Goal: Information Seeking & Learning: Stay updated

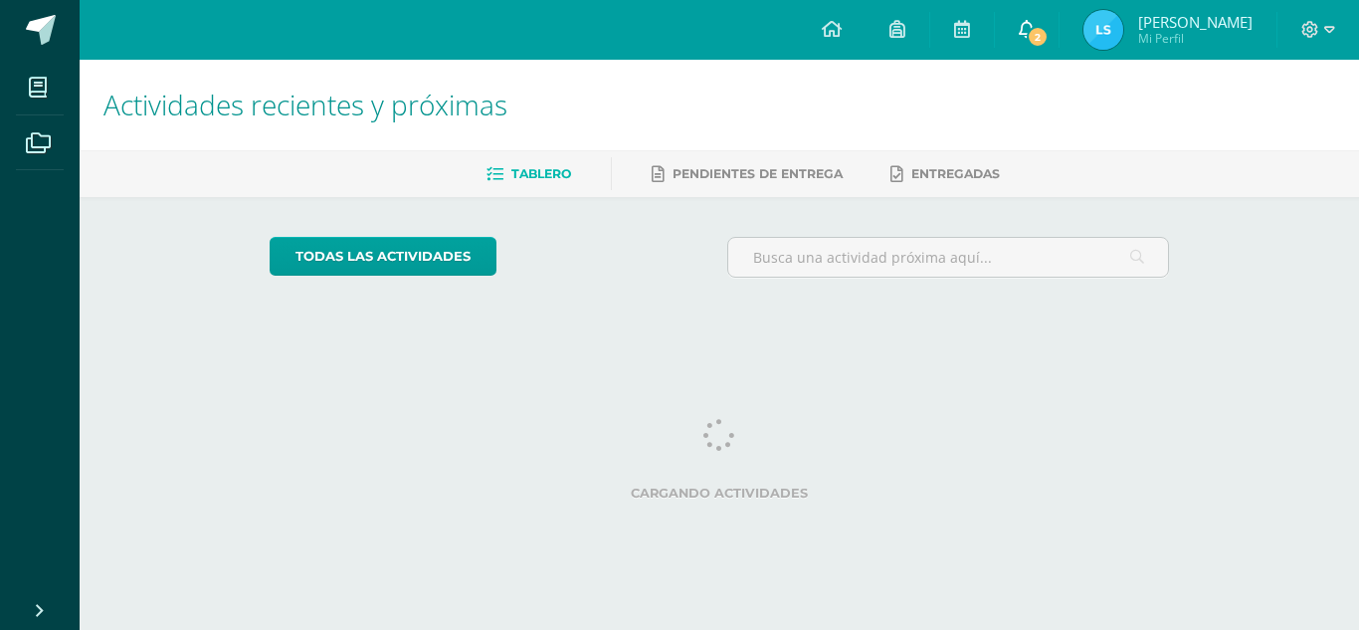
click at [1020, 38] on span at bounding box center [1027, 30] width 16 height 22
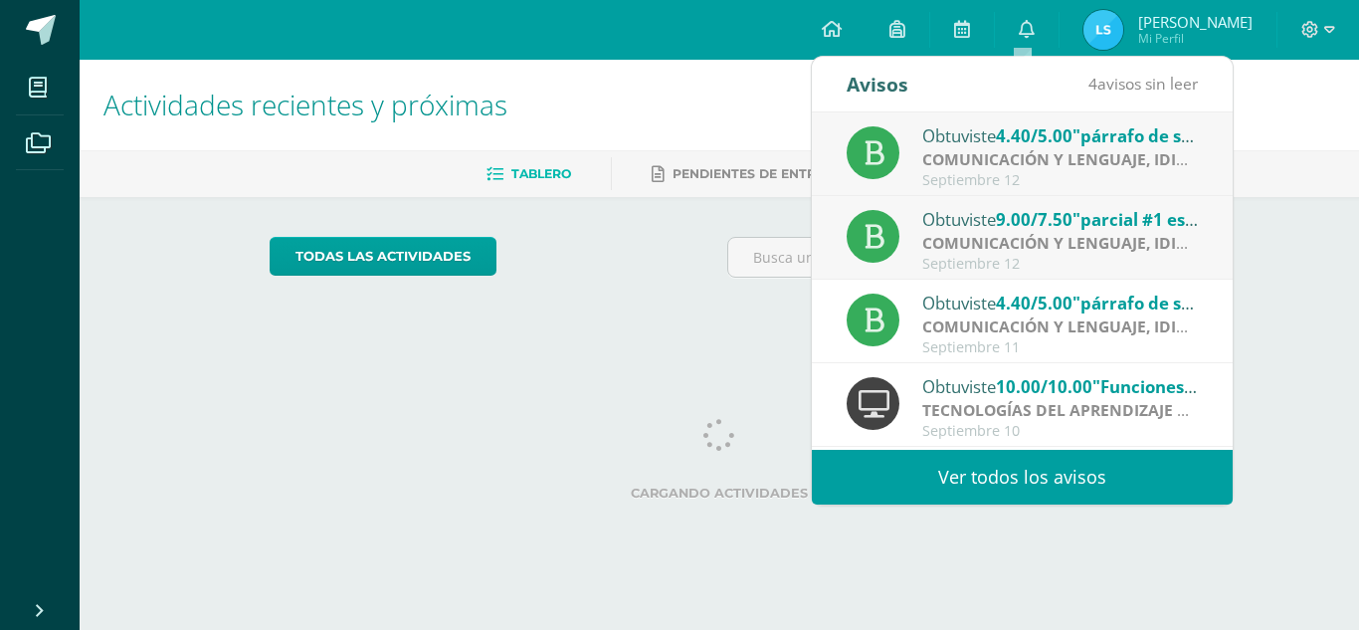
click at [1039, 153] on strong "COMUNICACIÓN Y LENGUAJE, IDIOMA ESPAÑOL" at bounding box center [1106, 159] width 368 height 22
click at [1164, 168] on strong "COMUNICACIÓN Y LENGUAJE, IDIOMA ESPAÑOL" at bounding box center [1106, 159] width 368 height 22
click at [1142, 240] on strong "COMUNICACIÓN Y LENGUAJE, IDIOMA ESPAÑOL" at bounding box center [1106, 243] width 368 height 22
click at [1139, 236] on strong "COMUNICACIÓN Y LENGUAJE, IDIOMA ESPAÑOL" at bounding box center [1106, 243] width 368 height 22
click at [1136, 236] on strong "COMUNICACIÓN Y LENGUAJE, IDIOMA ESPAÑOL" at bounding box center [1106, 243] width 368 height 22
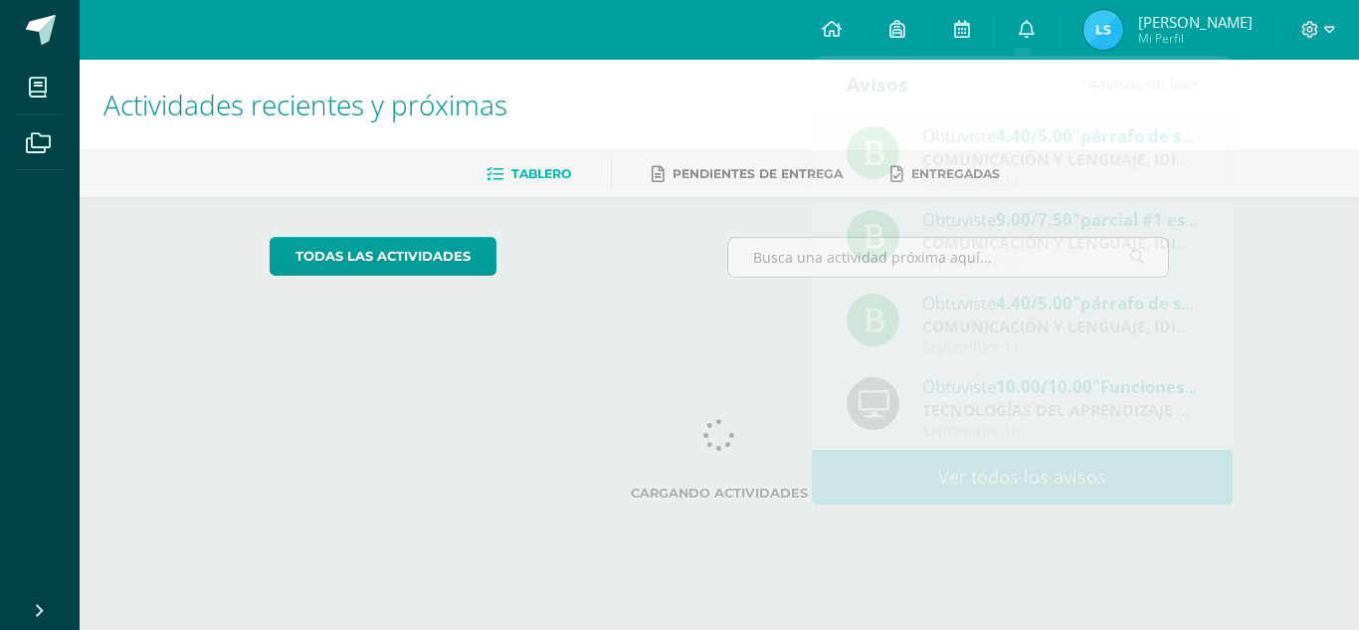
click at [1273, 122] on h1 "Actividades recientes y próximas" at bounding box center [719, 105] width 1232 height 91
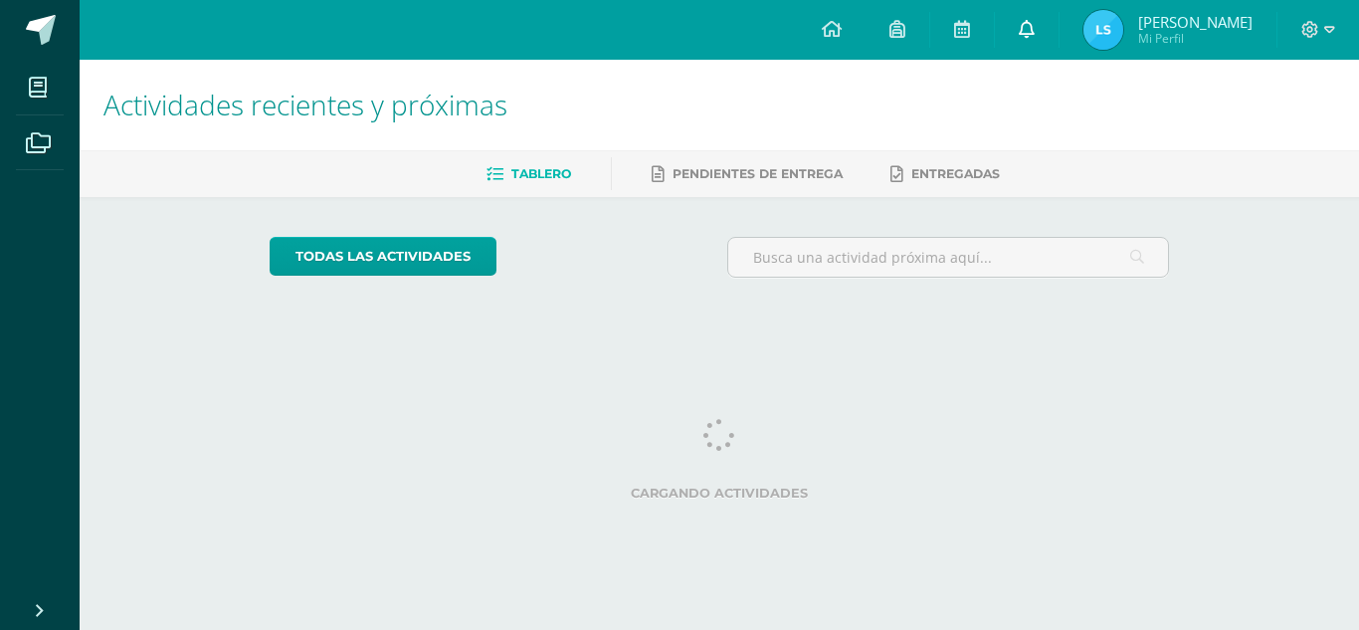
click at [1033, 25] on link "0" at bounding box center [1027, 30] width 64 height 60
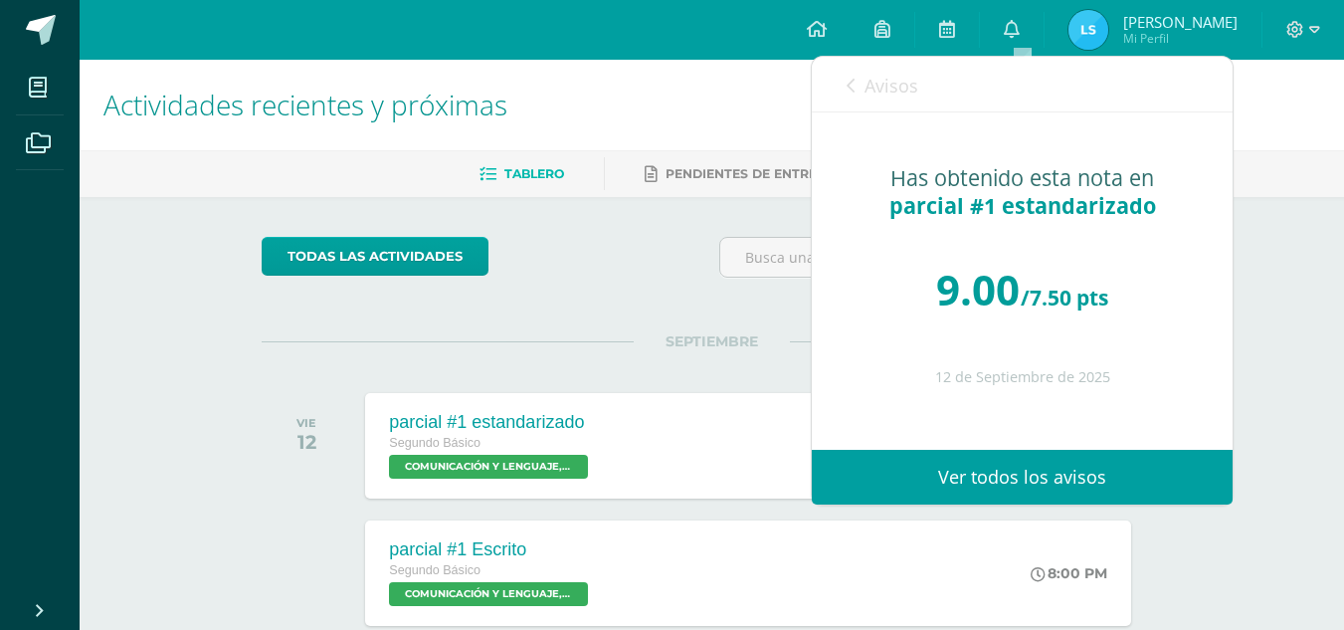
click at [859, 82] on link "Avisos" at bounding box center [883, 85] width 72 height 57
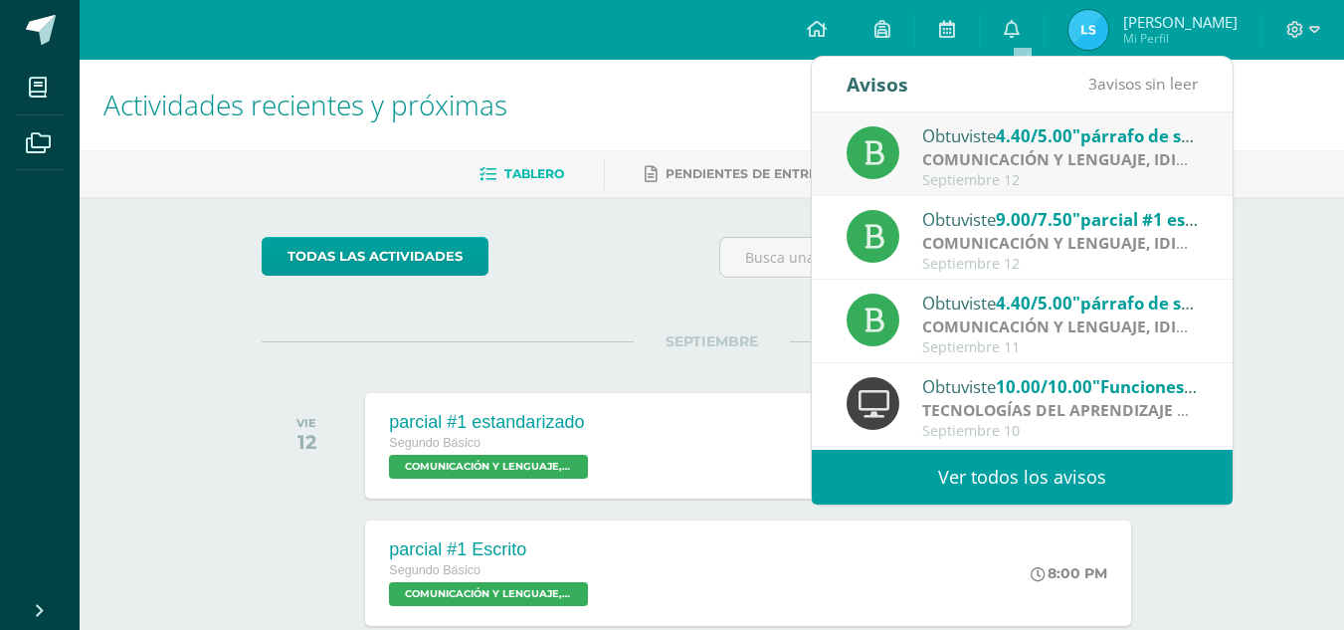
click at [1003, 164] on strong "COMUNICACIÓN Y LENGUAJE, IDIOMA ESPAÑOL" at bounding box center [1106, 159] width 368 height 22
click at [1095, 140] on span ""párrafo de secuencia"" at bounding box center [1168, 135] width 191 height 23
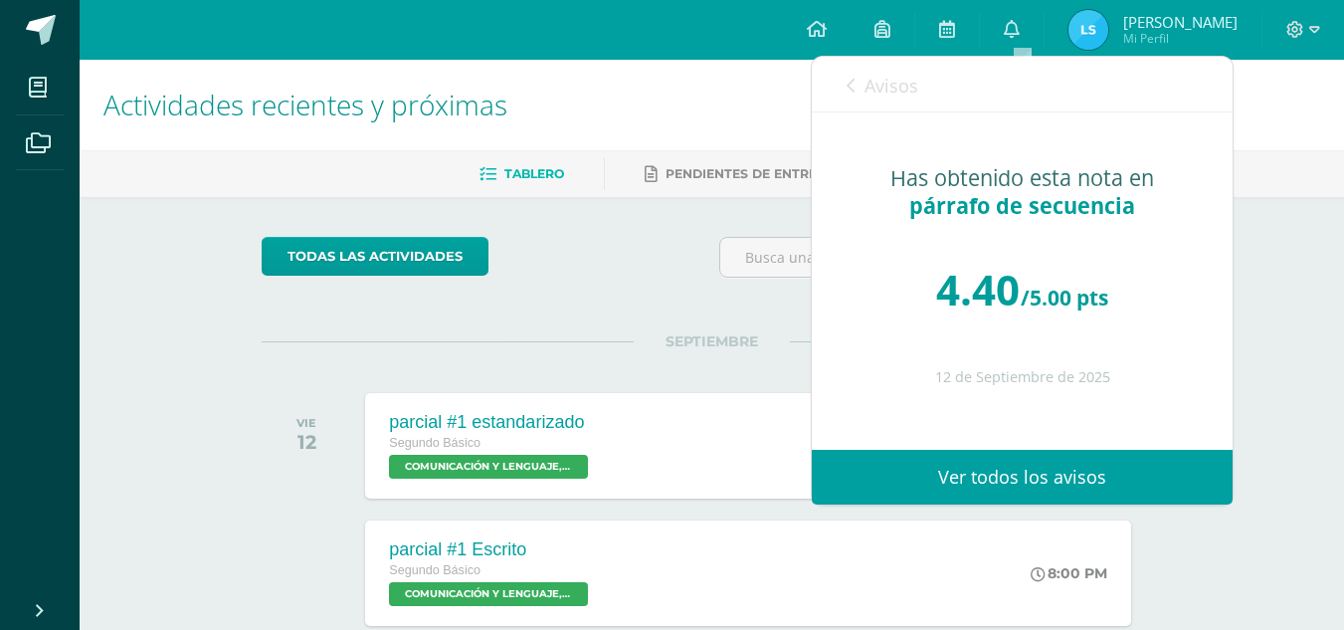
click at [858, 89] on link "Avisos" at bounding box center [883, 85] width 72 height 57
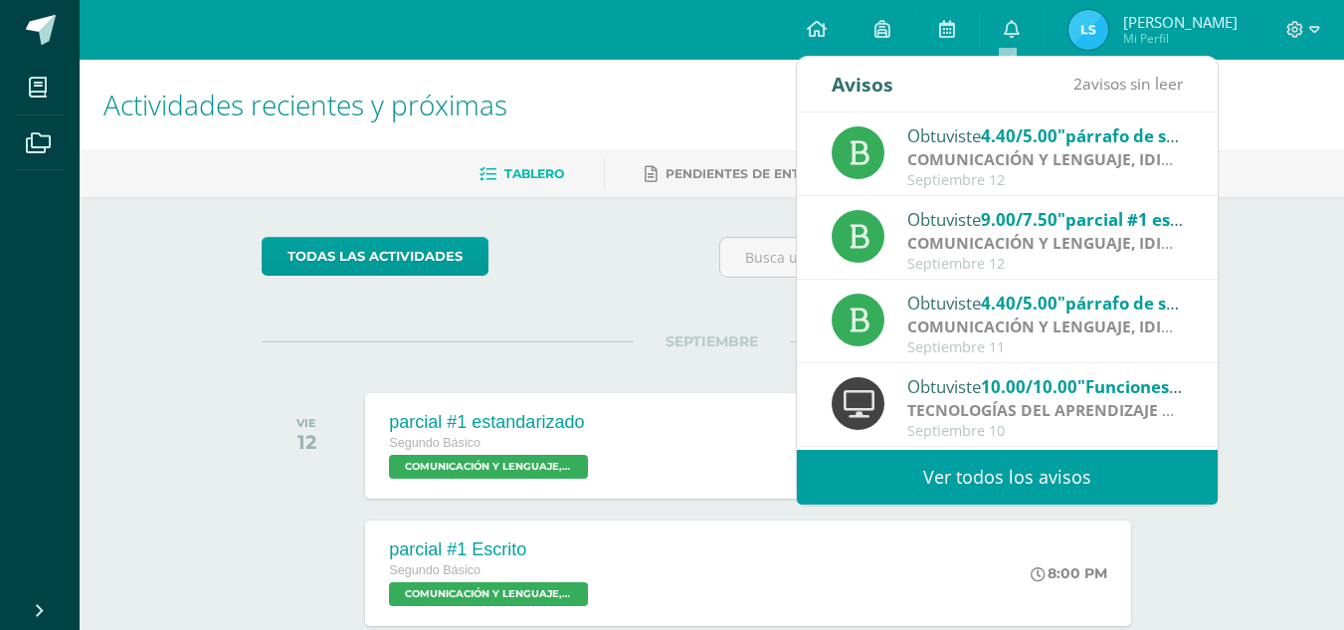
click at [1049, 487] on link "Ver todos los avisos" at bounding box center [1007, 477] width 421 height 55
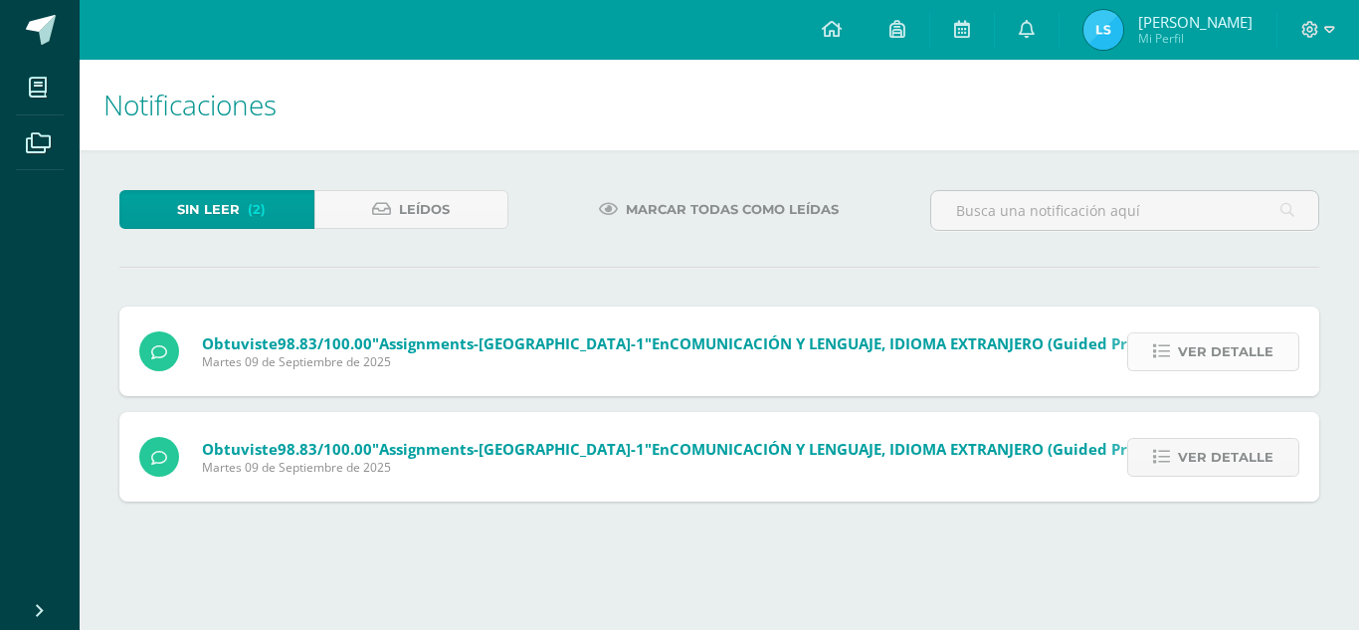
click at [1194, 352] on span "Ver detalle" at bounding box center [1226, 351] width 96 height 37
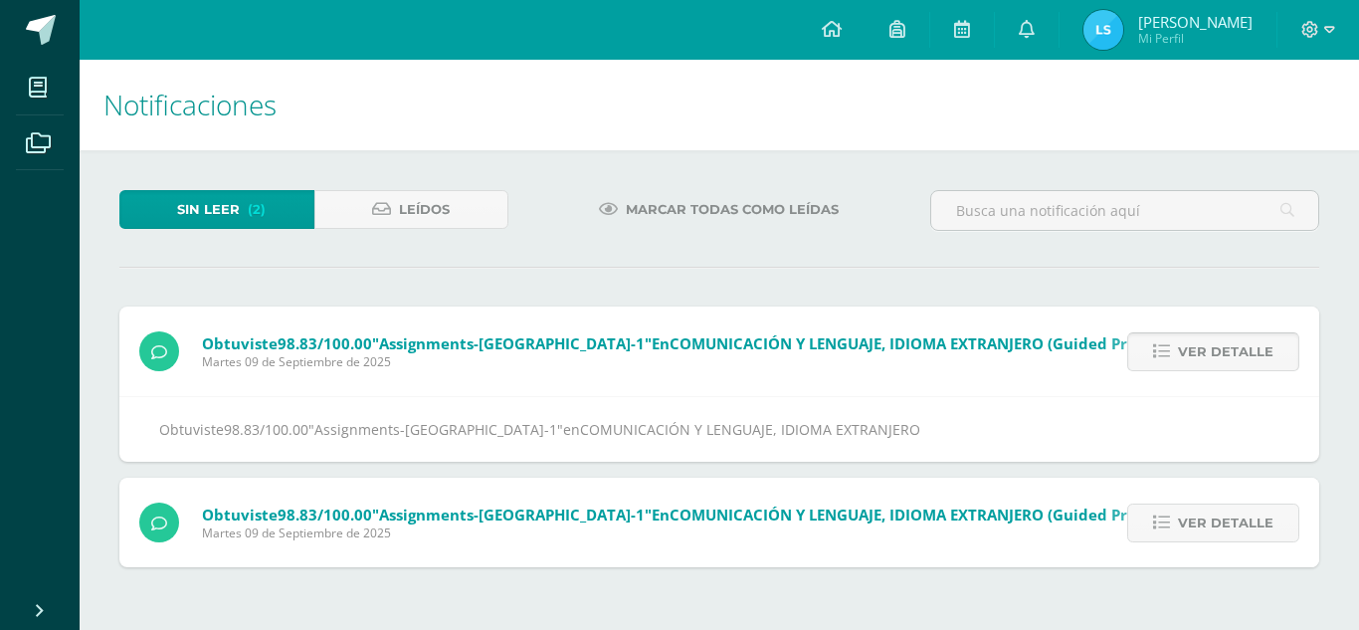
click at [1194, 352] on span "Ver detalle" at bounding box center [1226, 351] width 96 height 37
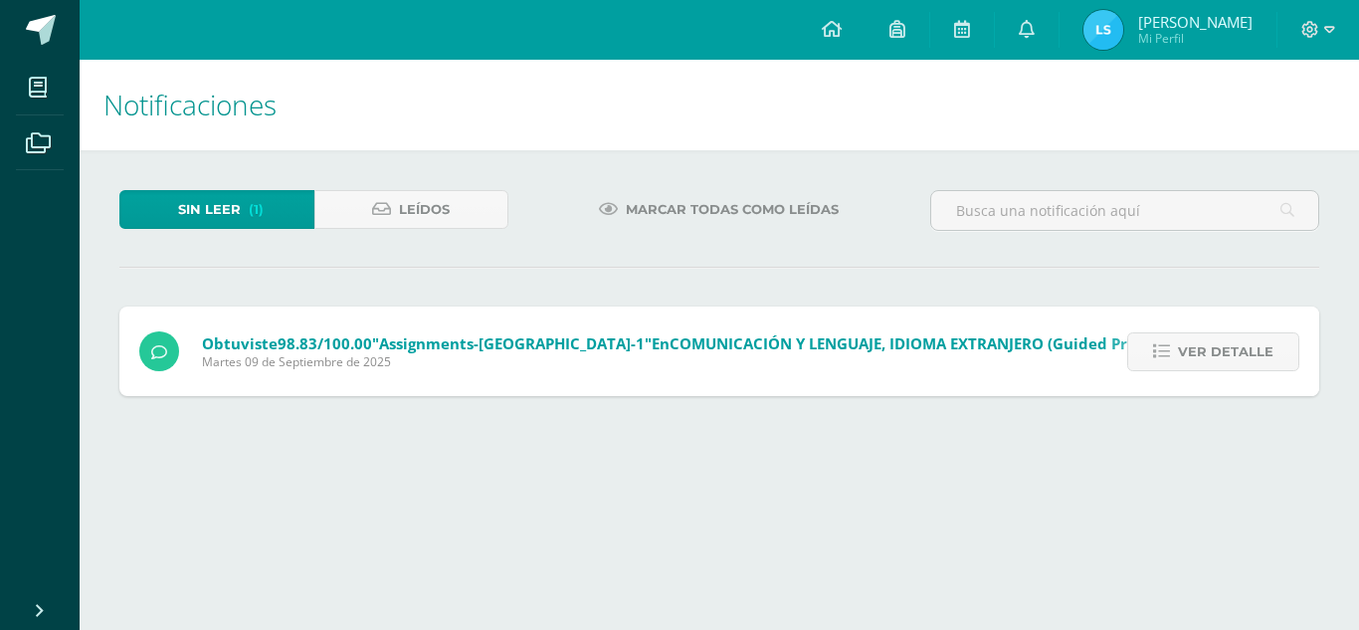
click at [1194, 352] on span "Ver detalle" at bounding box center [1226, 351] width 96 height 37
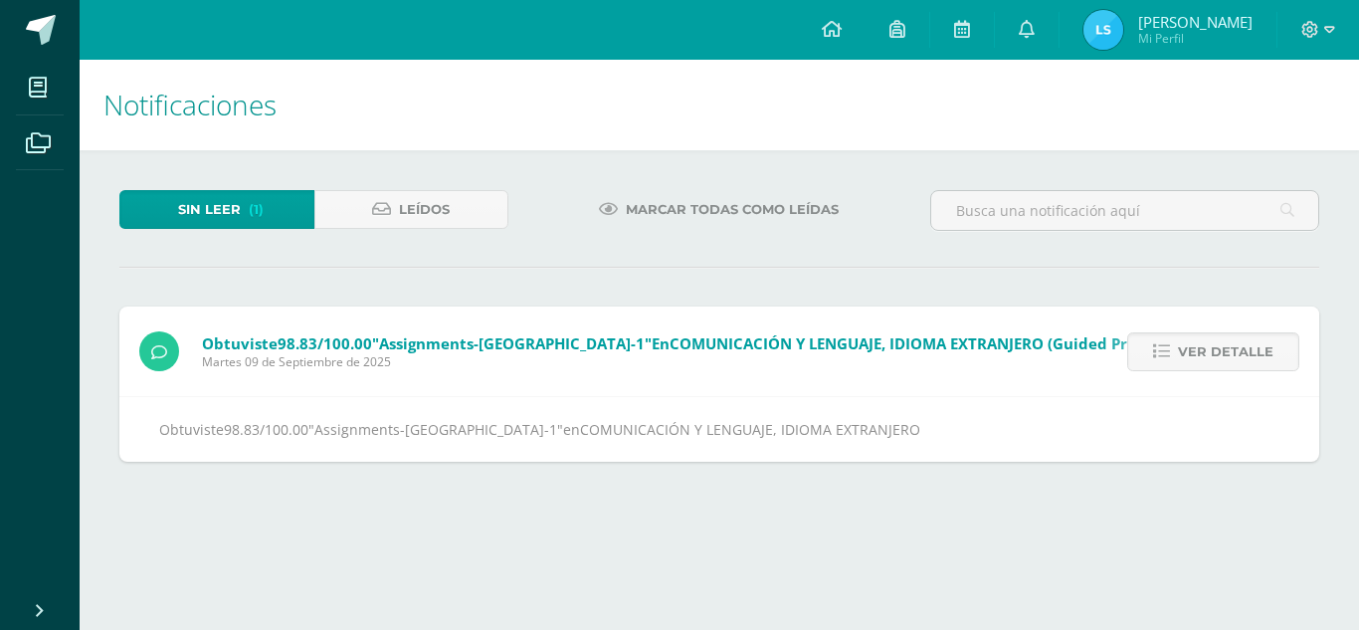
click at [1194, 352] on span "Ver detalle" at bounding box center [1226, 351] width 96 height 37
